Goal: Task Accomplishment & Management: Manage account settings

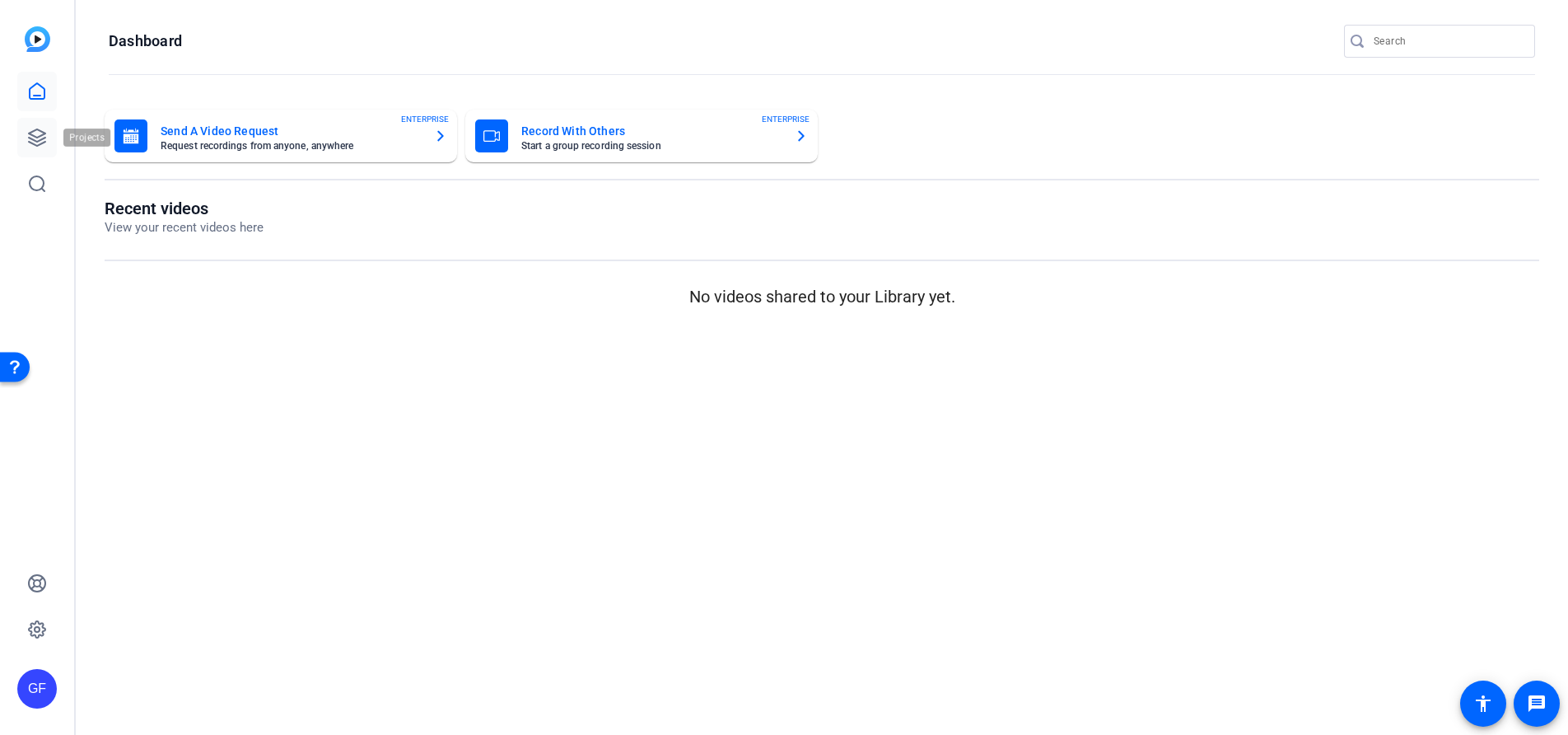
click at [28, 140] on icon at bounding box center [37, 138] width 20 height 20
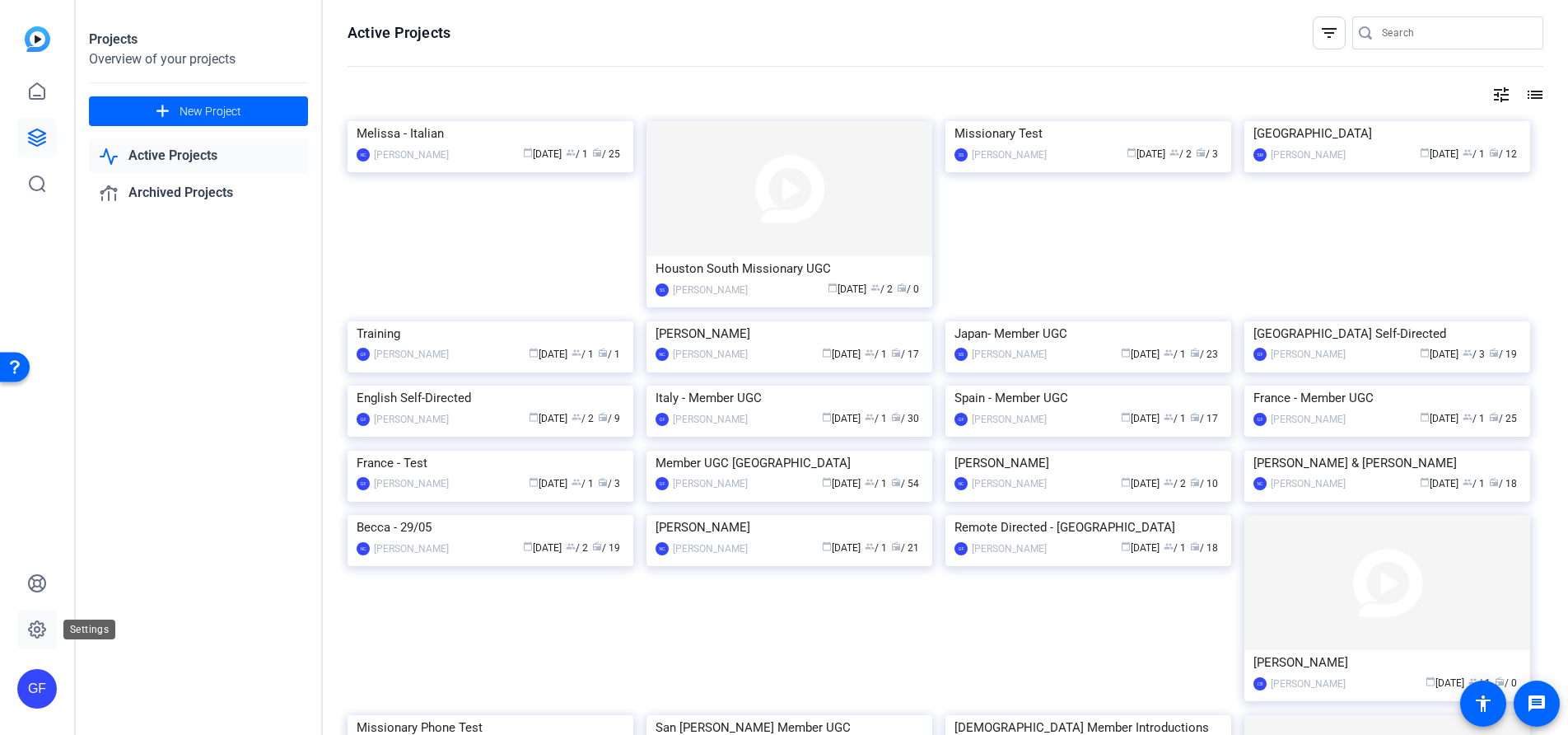
click at [36, 630] on icon at bounding box center [37, 630] width 20 height 20
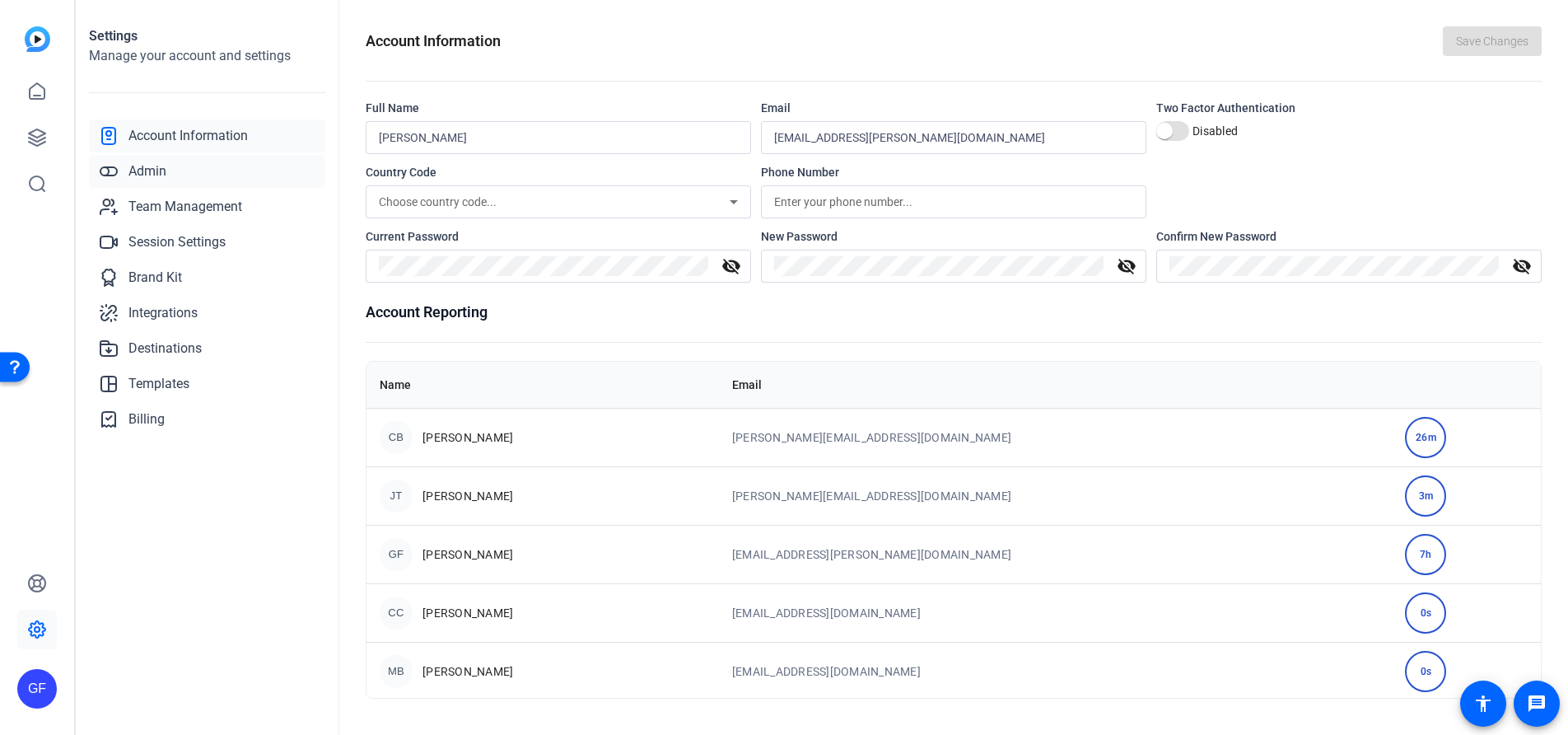
click at [198, 164] on link "Admin" at bounding box center [207, 171] width 236 height 33
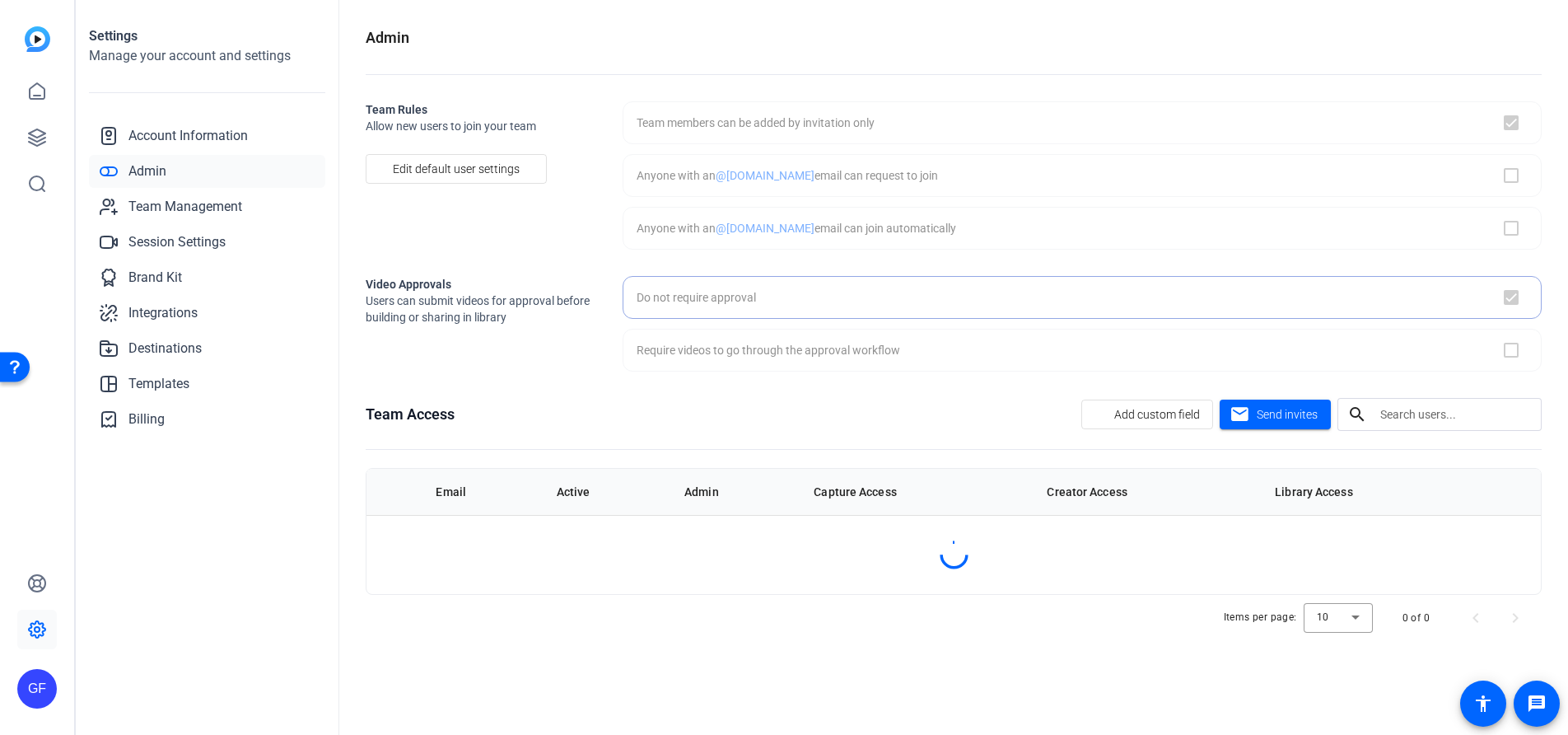
checkbox input "true"
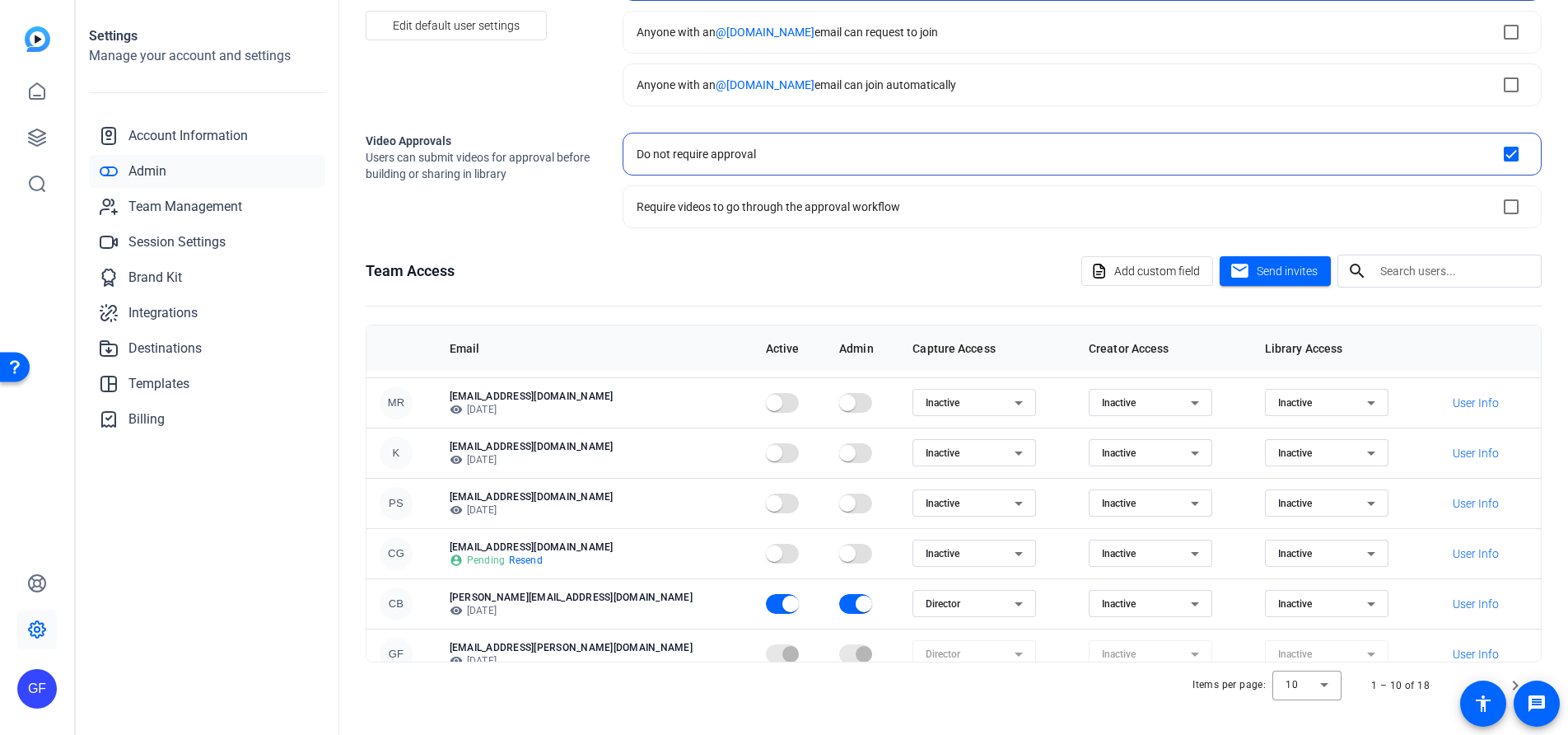
scroll to position [212, 0]
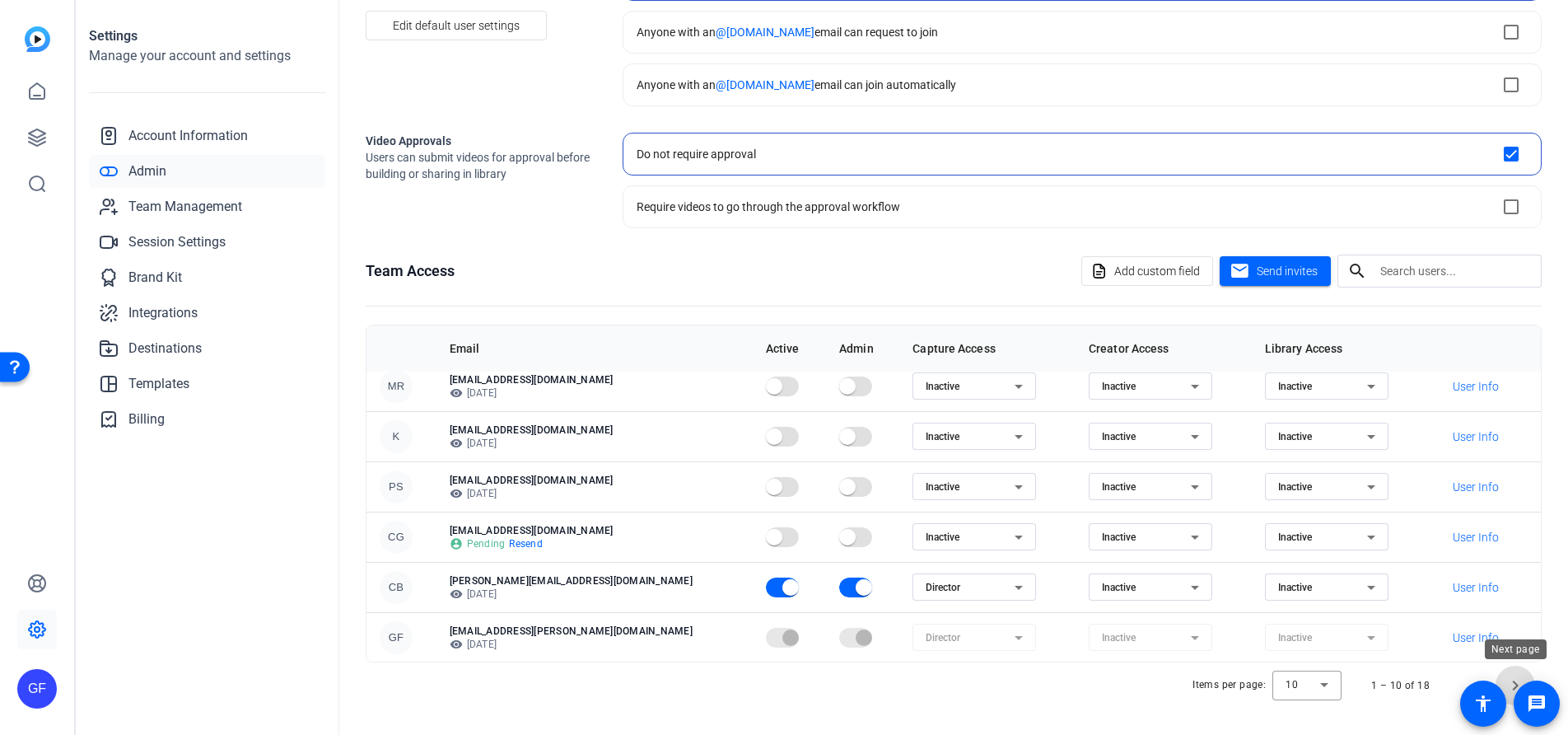
click at [1507, 672] on span "Next page" at bounding box center [1515, 686] width 40 height 40
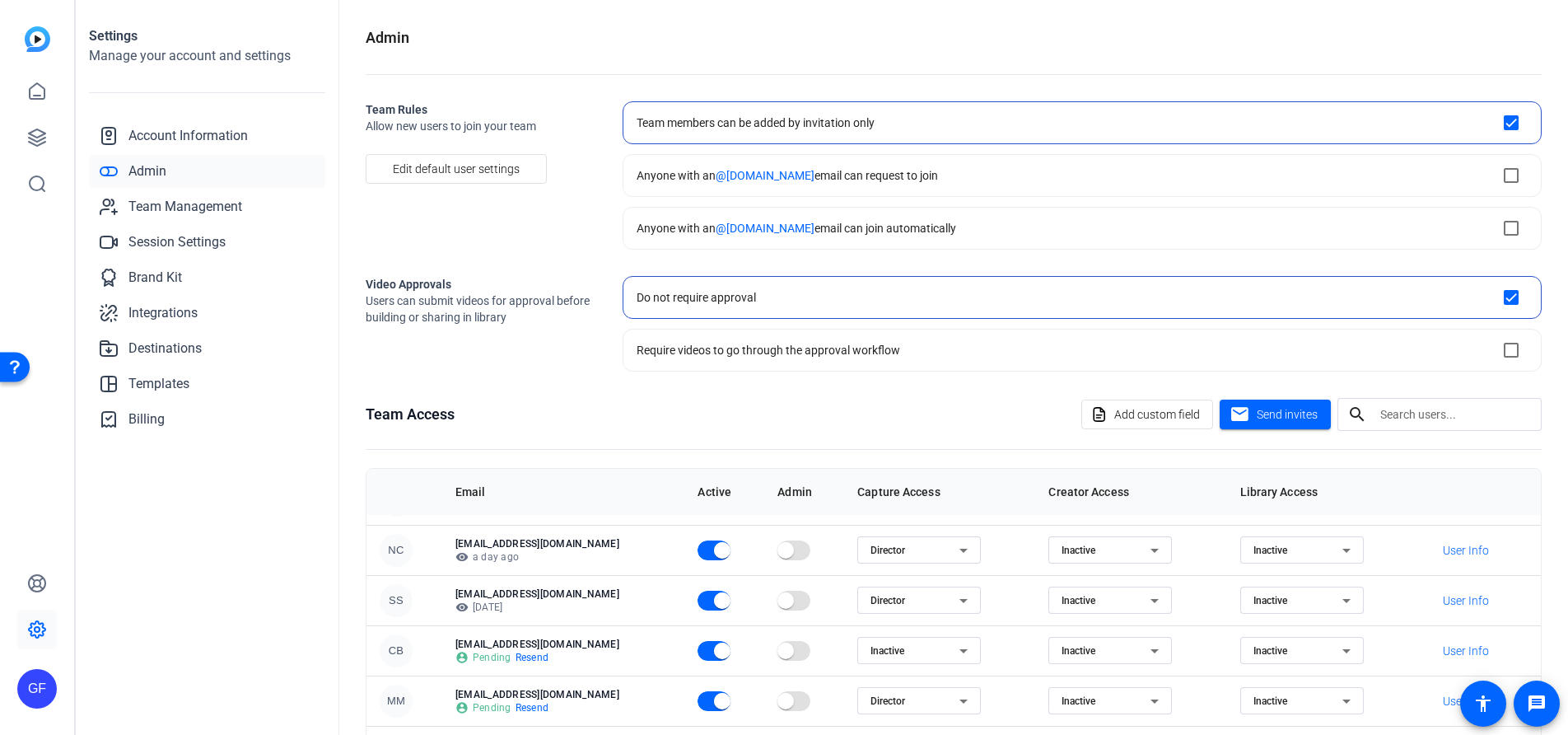
scroll to position [111, 0]
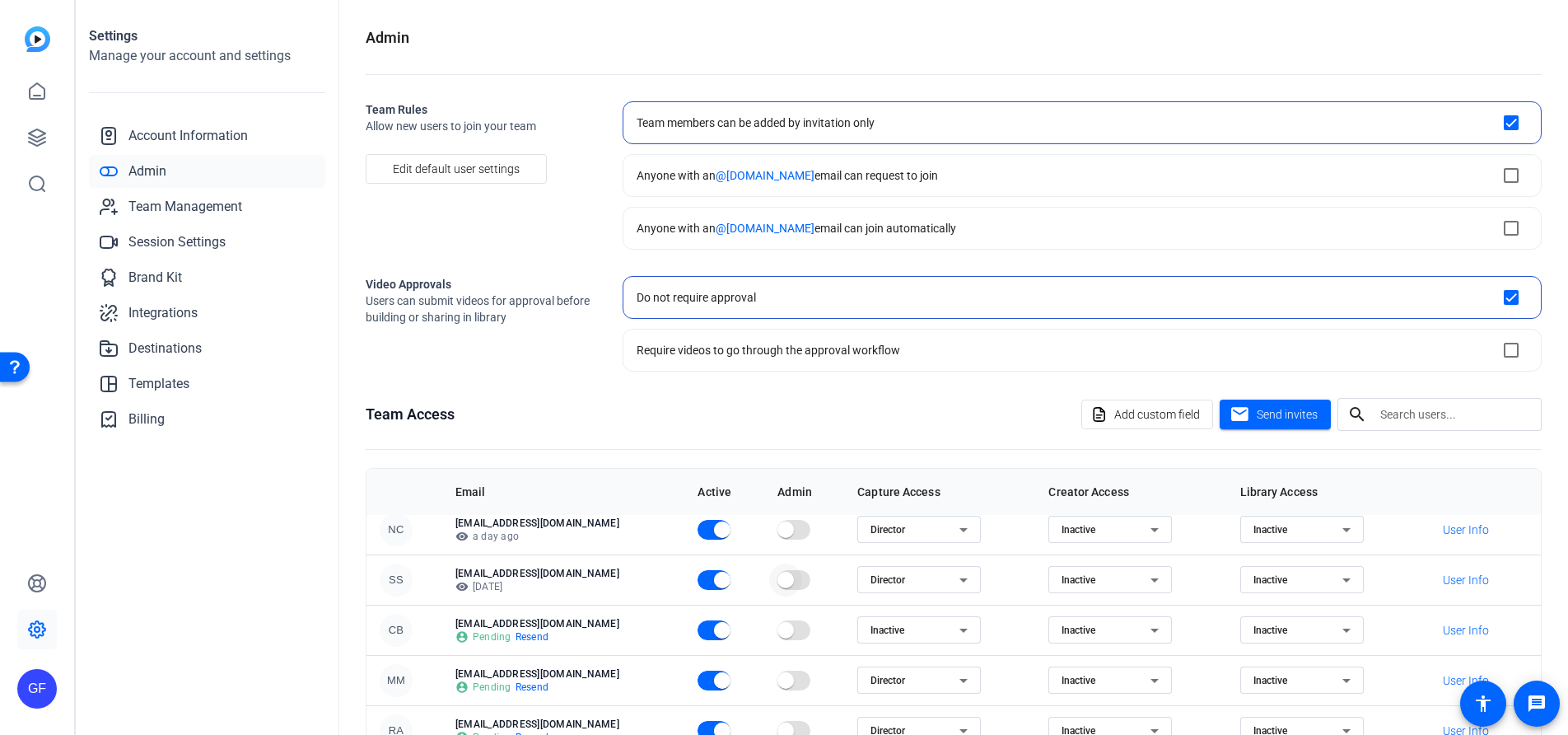
click at [769, 576] on span "button" at bounding box center [785, 580] width 33 height 33
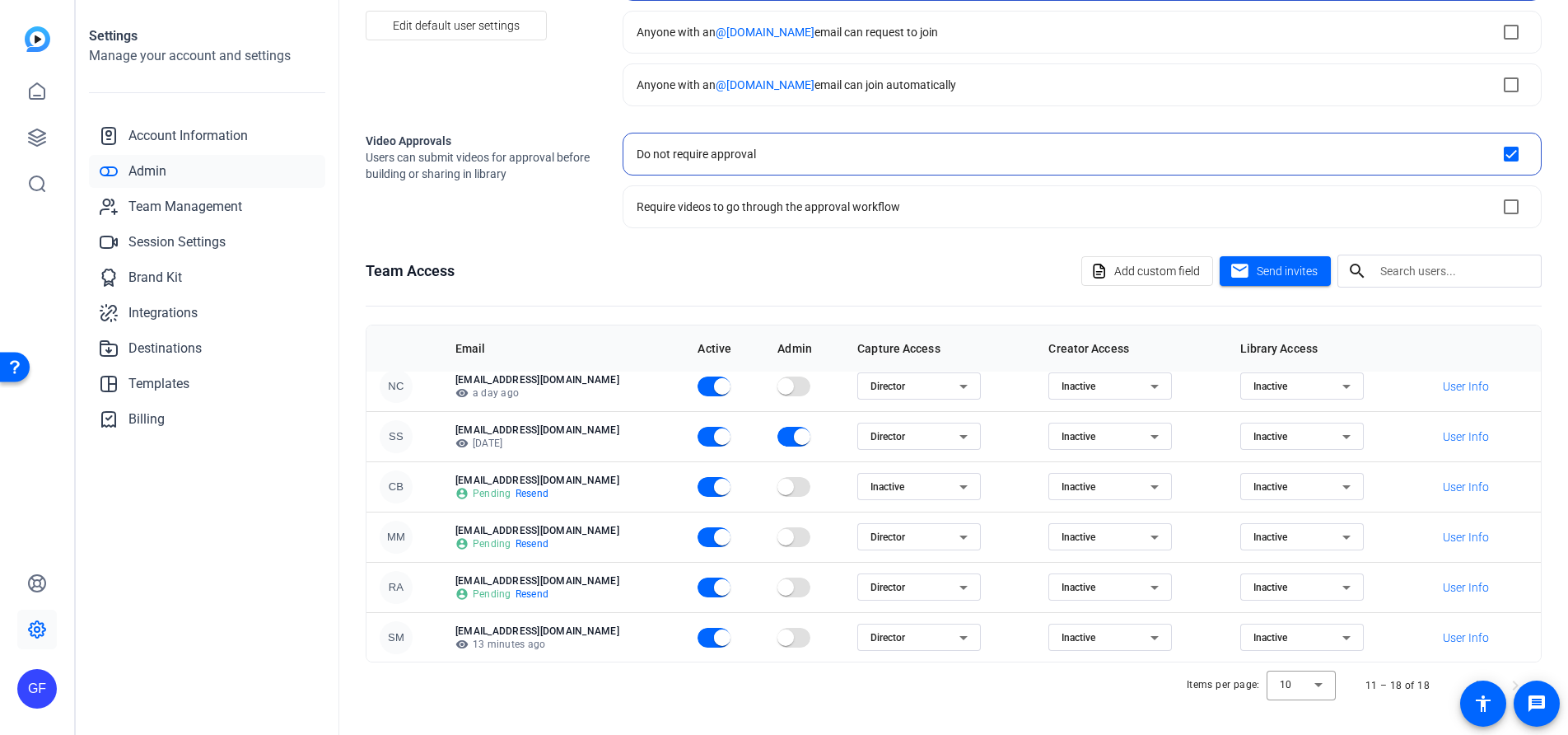
scroll to position [0, 0]
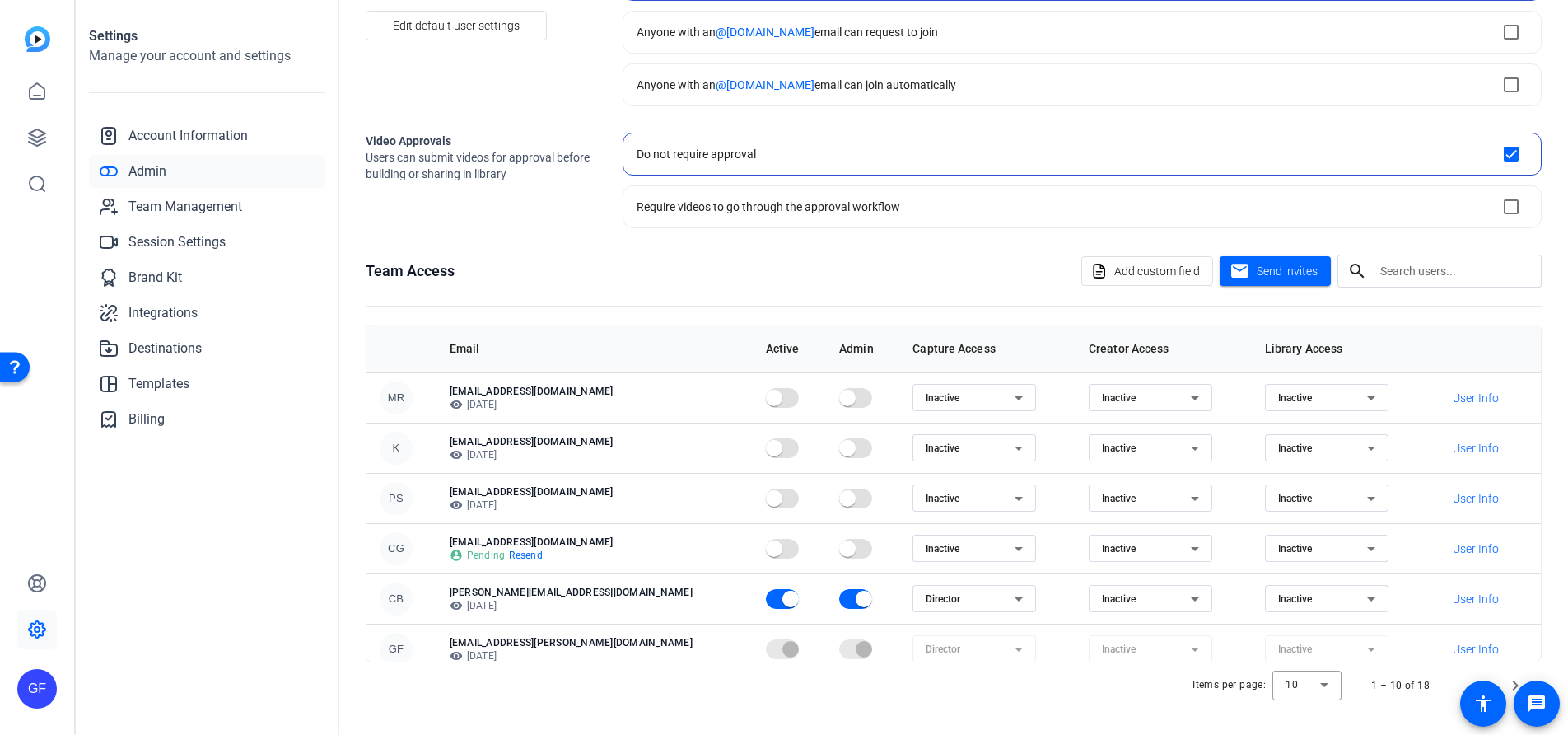
scroll to position [202, 0]
click at [1516, 684] on span at bounding box center [1536, 703] width 46 height 46
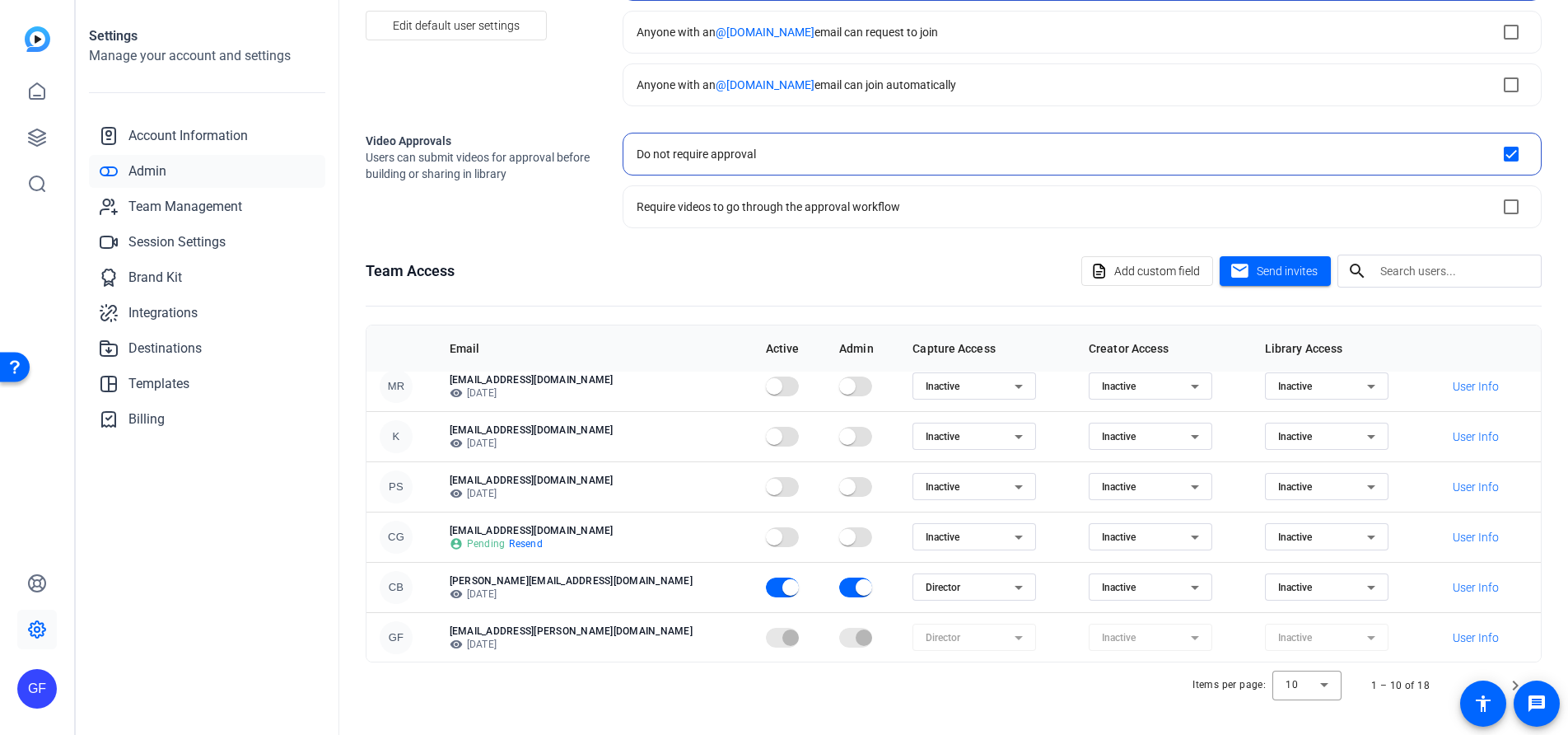
scroll to position [0, 0]
